Goal: Task Accomplishment & Management: Complete application form

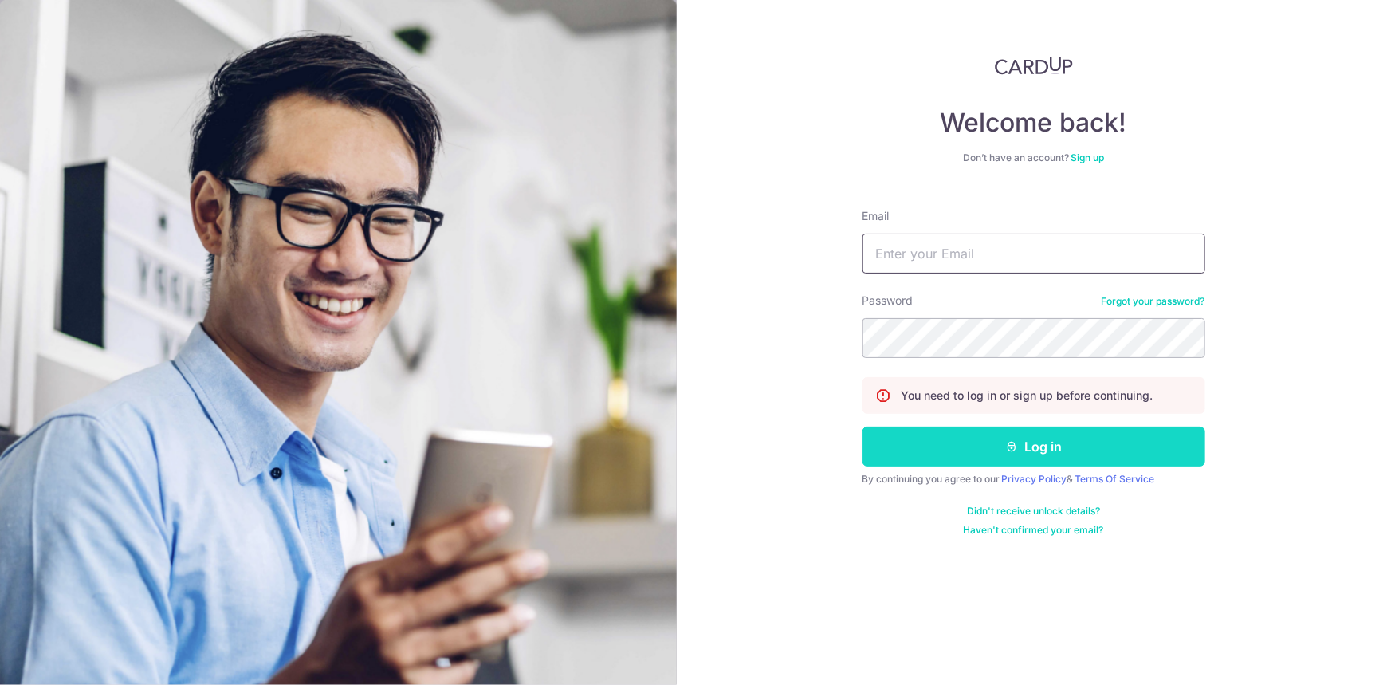
type input "norazian_rahmat@hotmail.com"
click at [1020, 450] on button "Log in" at bounding box center [1033, 446] width 343 height 40
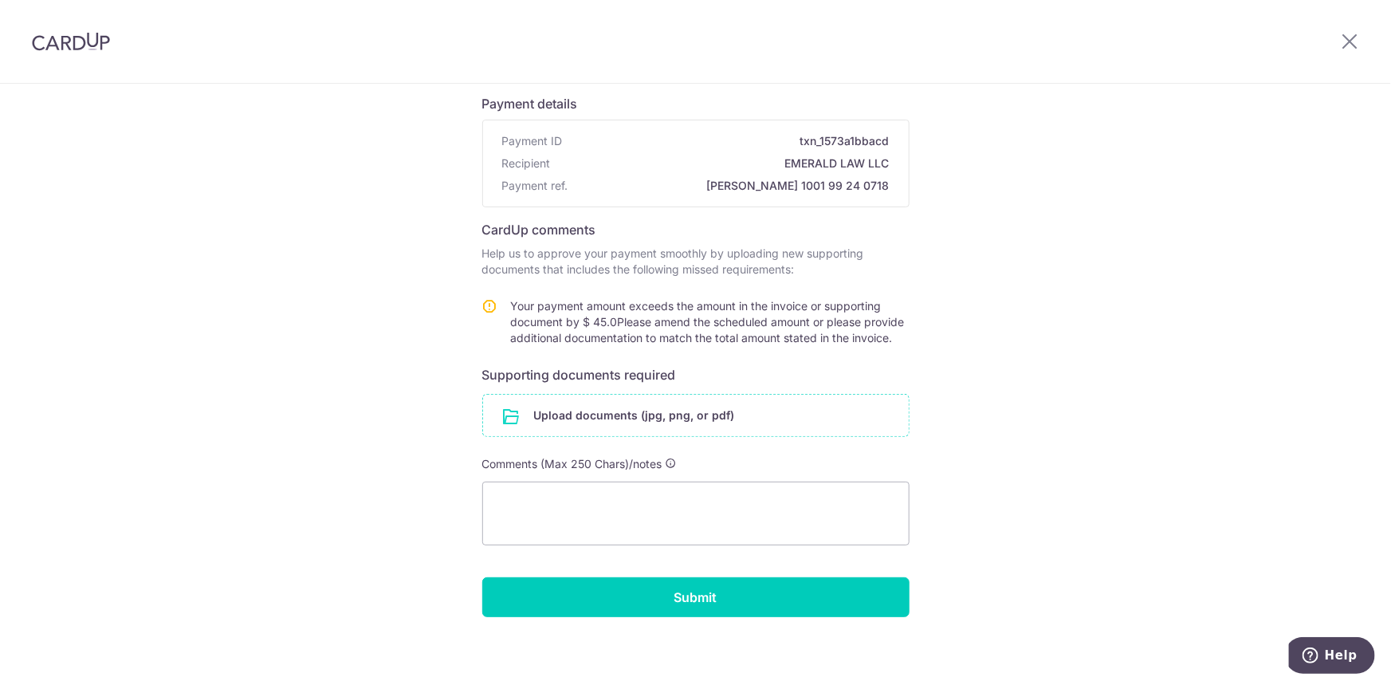
scroll to position [113, 0]
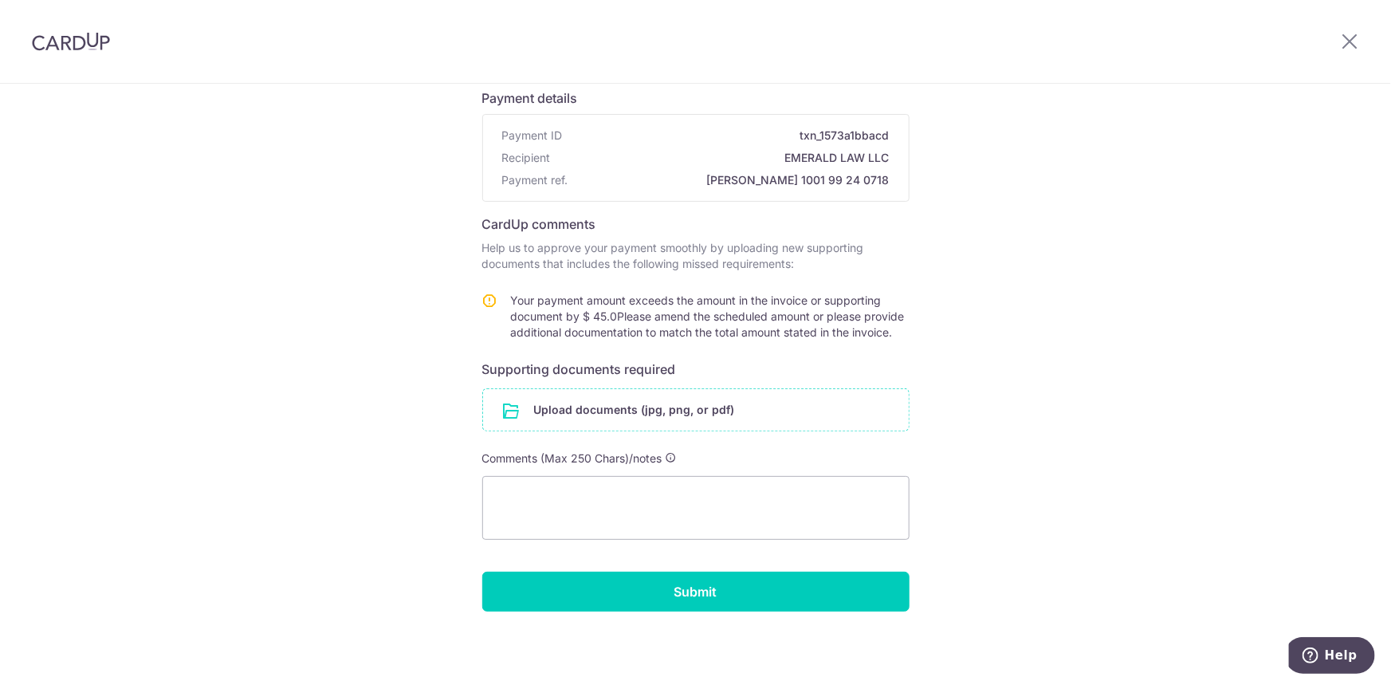
click at [541, 404] on input "file" at bounding box center [696, 409] width 426 height 41
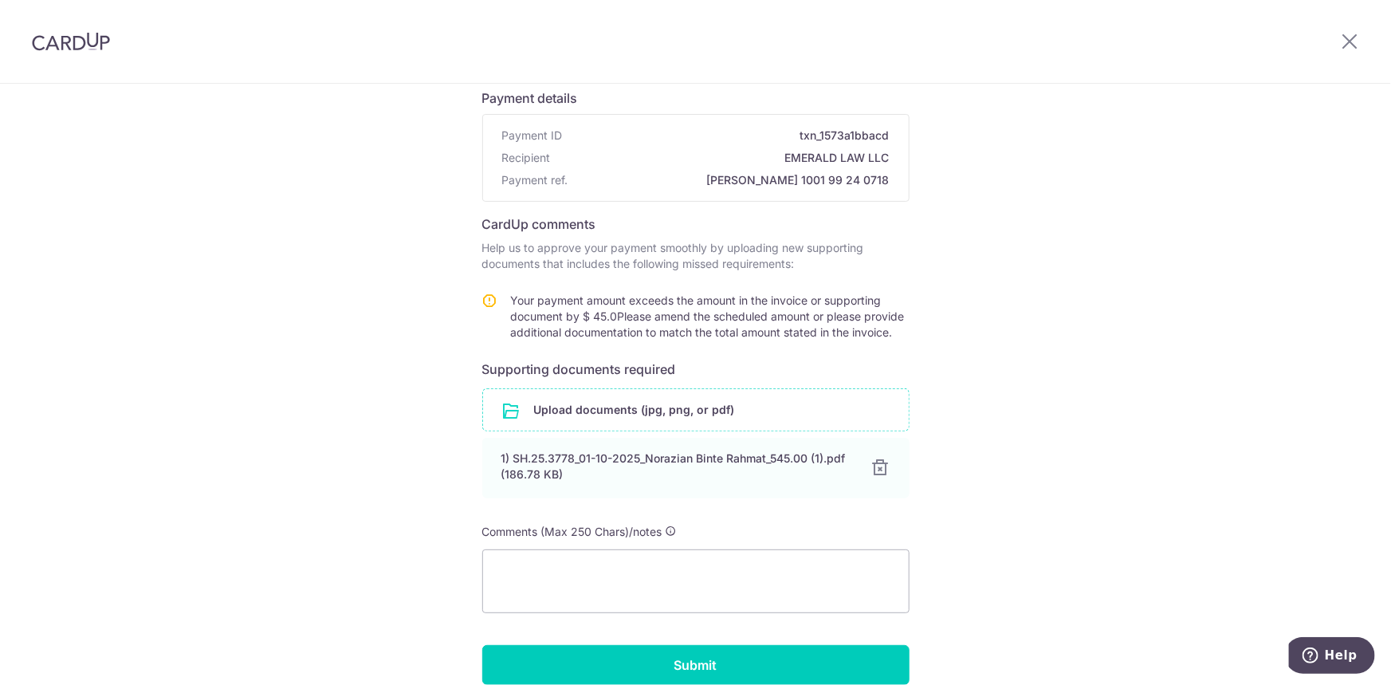
click at [606, 395] on input "file" at bounding box center [696, 409] width 426 height 41
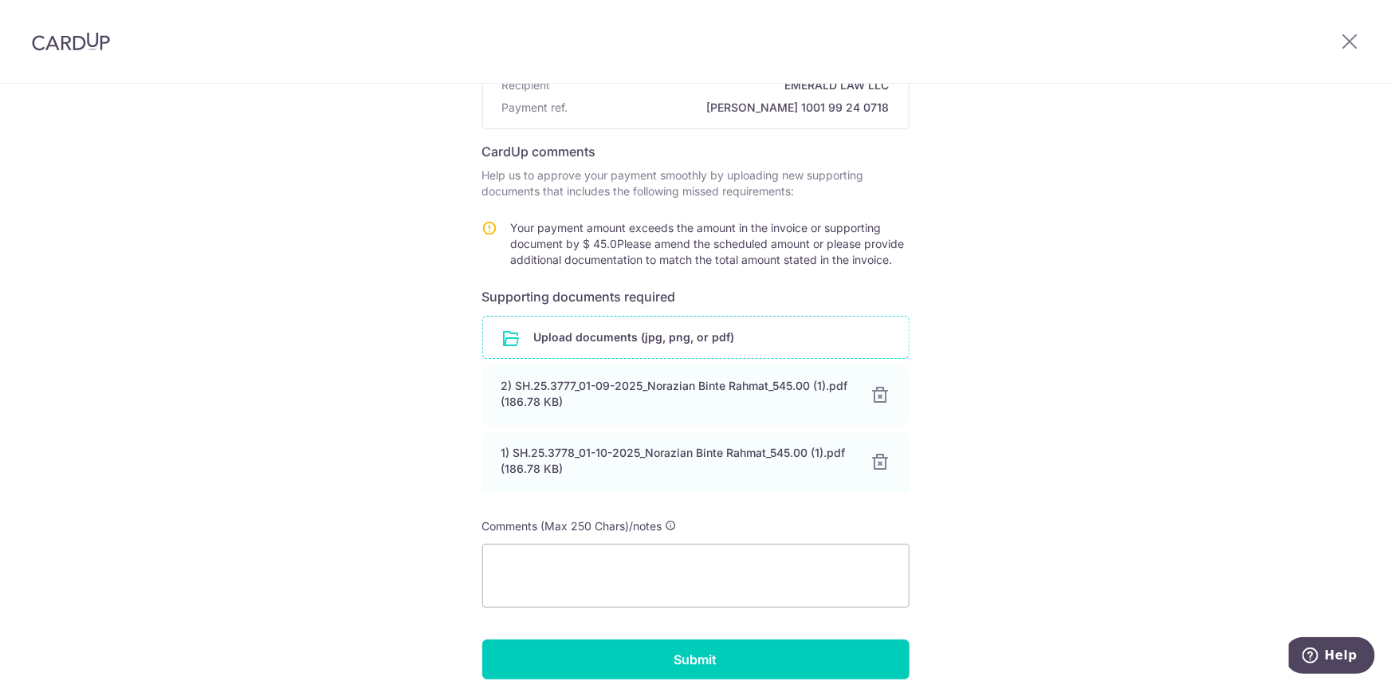
scroll to position [254, 0]
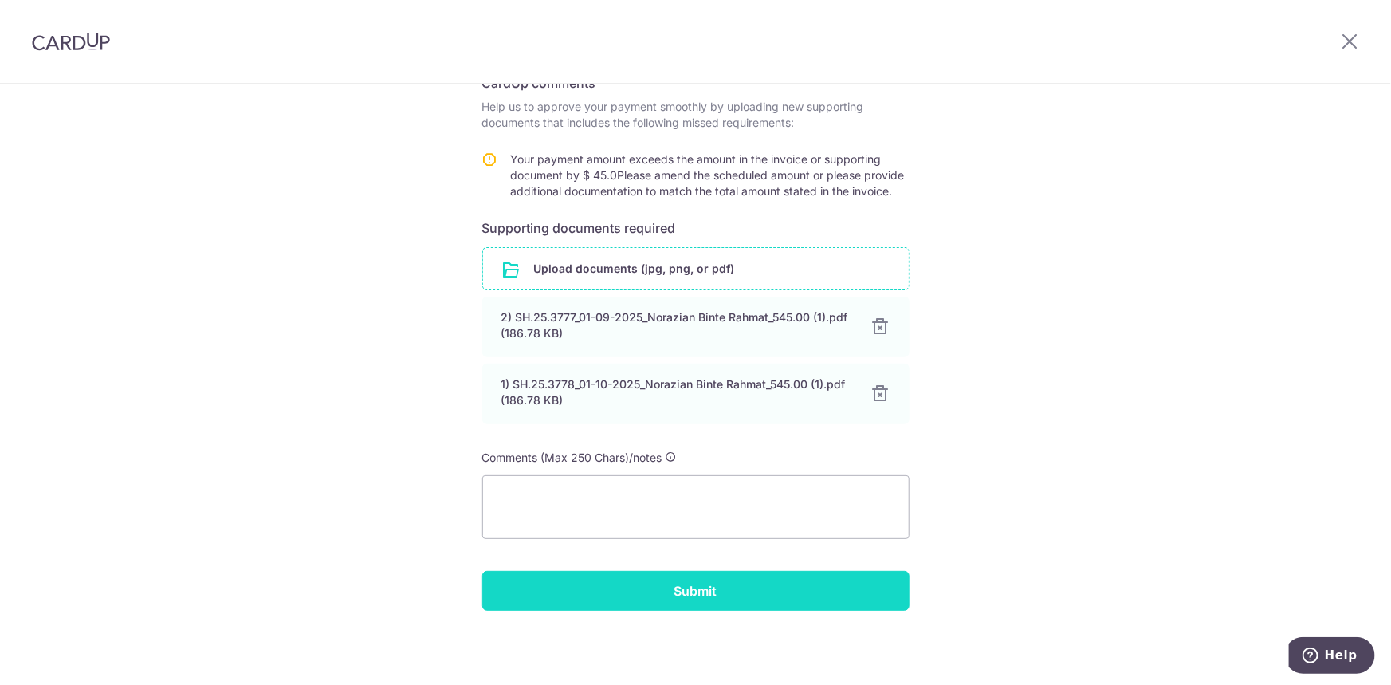
click at [771, 574] on input "Submit" at bounding box center [695, 591] width 427 height 40
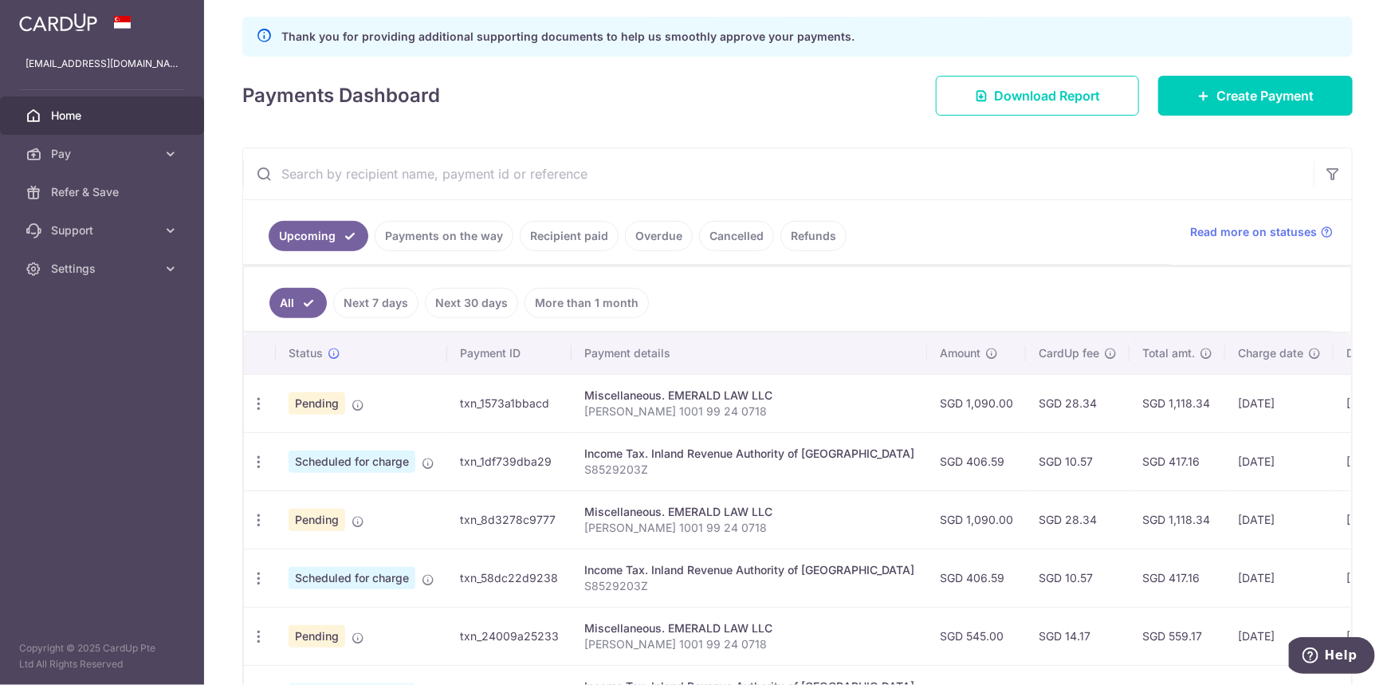
scroll to position [434, 0]
